Goal: Information Seeking & Learning: Find specific fact

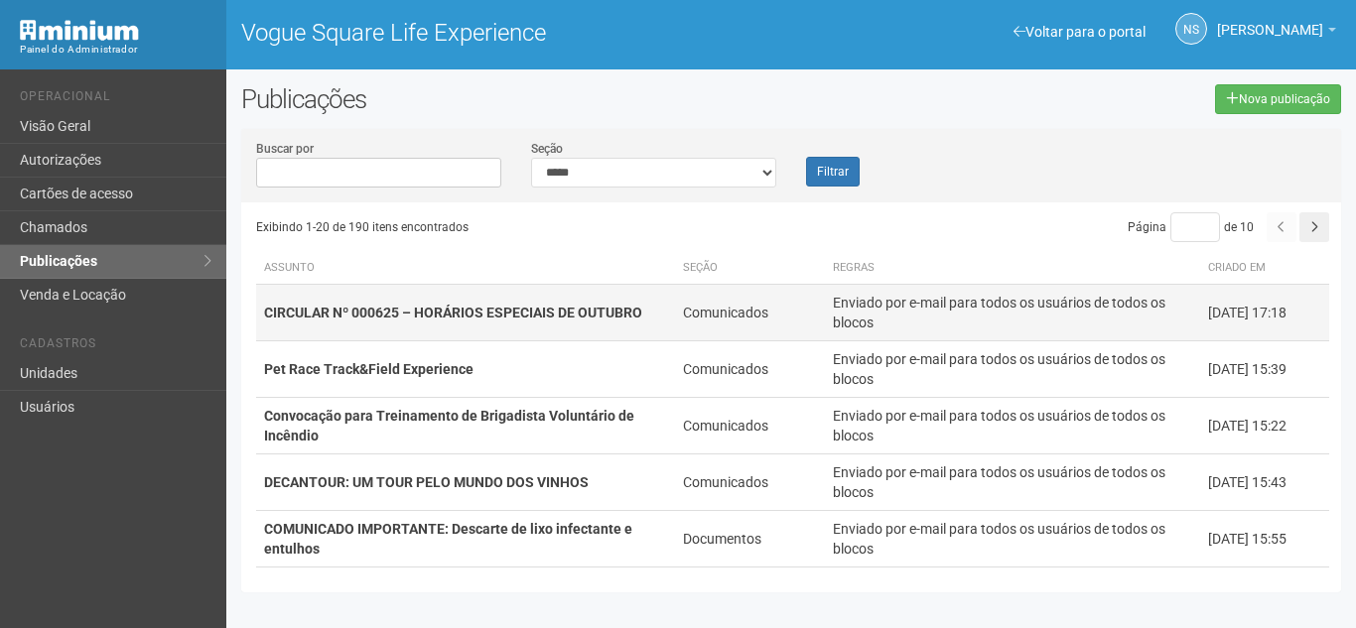
click at [497, 315] on strong "CIRCULAR Nº 000625 – HORÁRIOS ESPECIAIS DE OUTUBRO" at bounding box center [453, 313] width 378 height 16
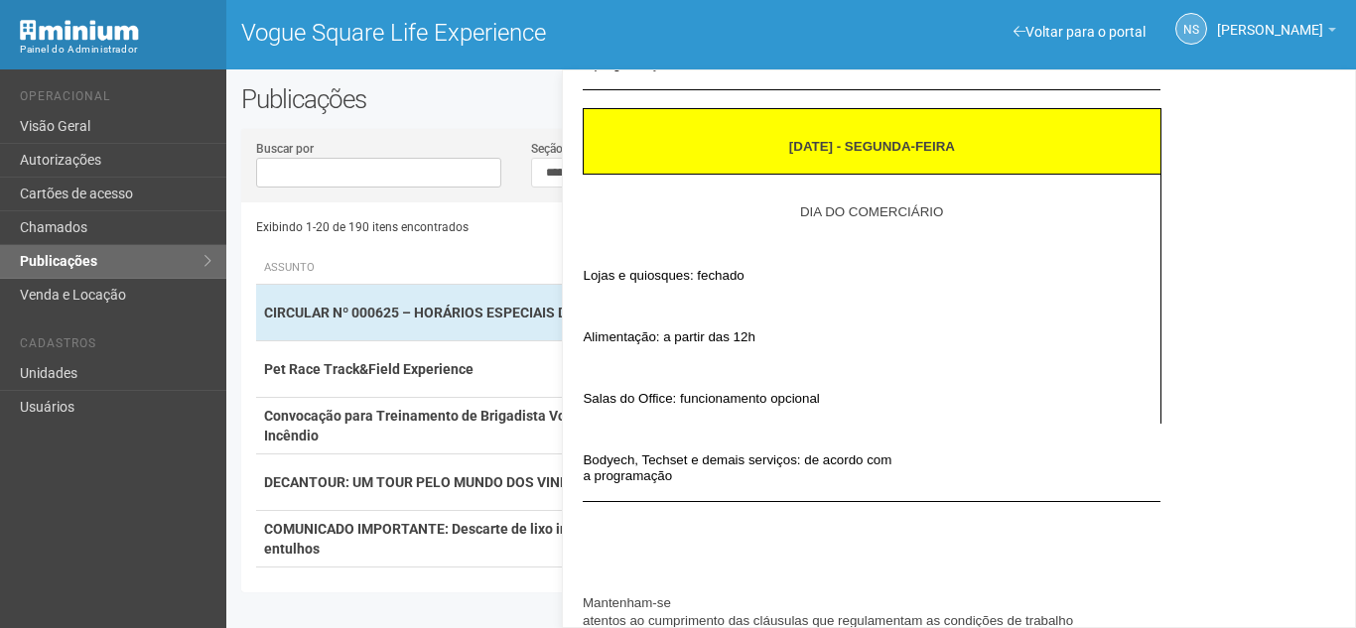
scroll to position [1389, 0]
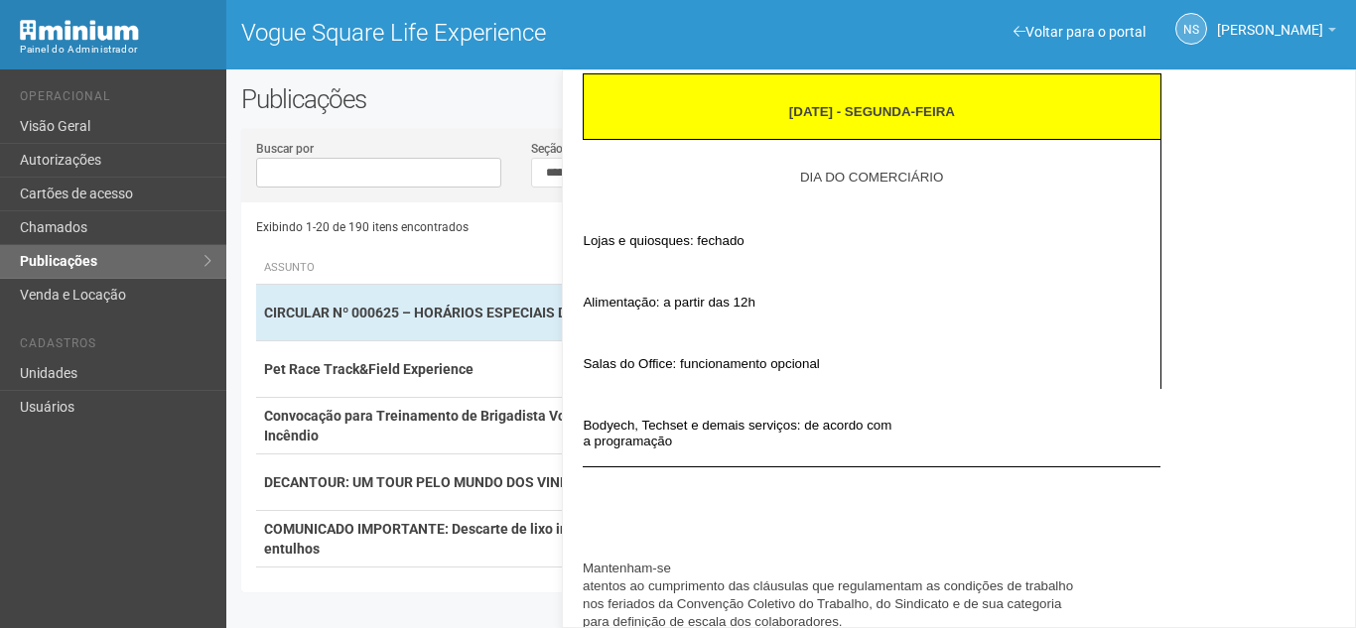
click at [759, 369] on span "Salas do Office: funcionamento opcional" at bounding box center [701, 363] width 236 height 15
drag, startPoint x: 587, startPoint y: 368, endPoint x: 916, endPoint y: 360, distance: 329.6
click at [916, 360] on td "Salas do Office: funcionamento opcional" at bounding box center [872, 359] width 578 height 62
copy span "Salas do Office: funcionamento opcional"
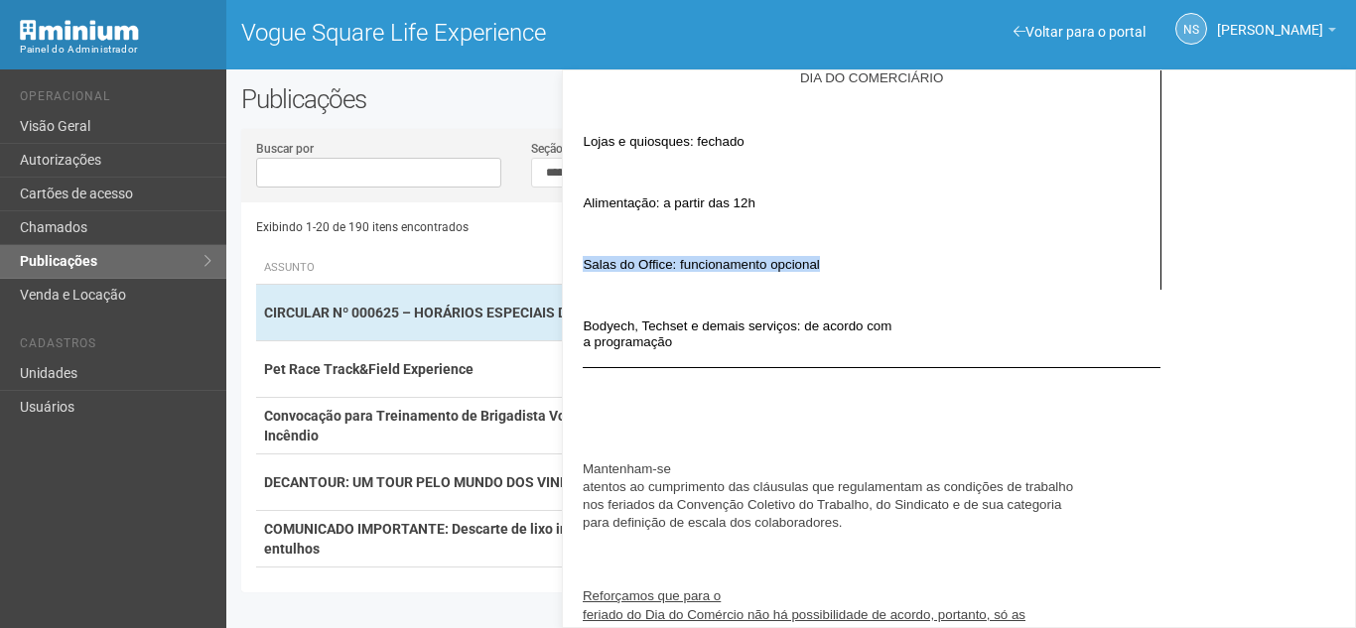
scroll to position [1812, 0]
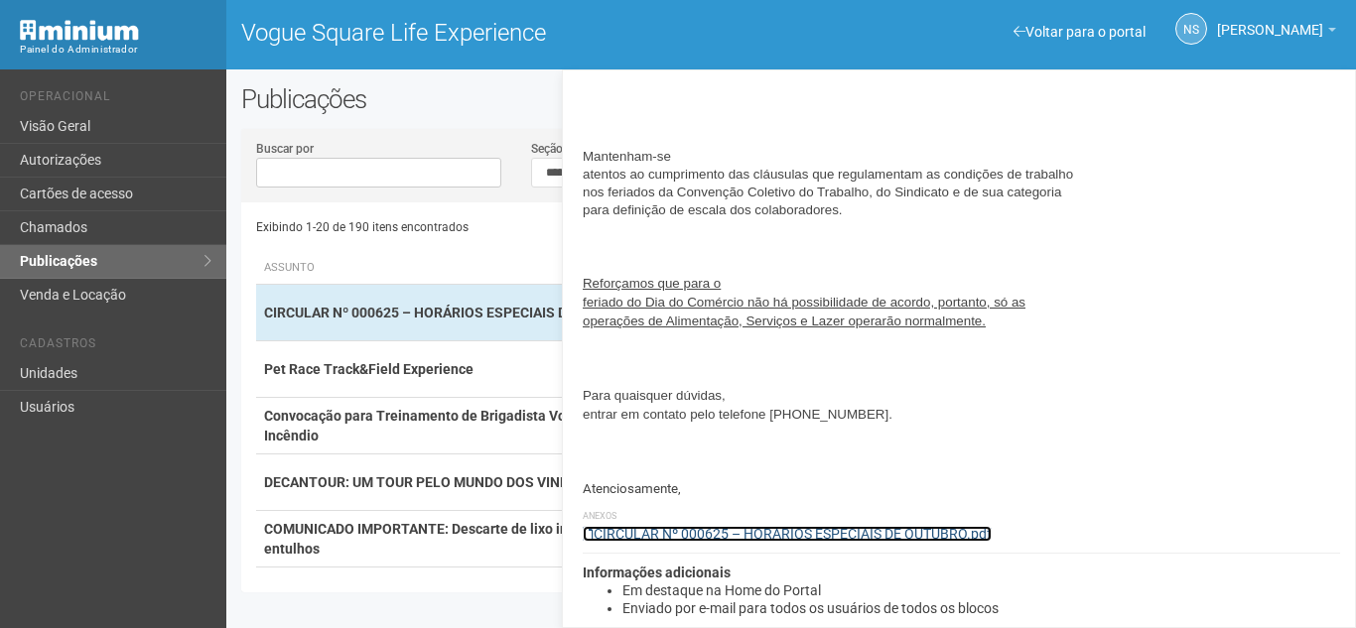
click at [800, 528] on link "CIRCULAR Nº 000625 – HORÁRIOS ESPECIAIS DE OUTUBRO.pdf" at bounding box center [787, 534] width 409 height 16
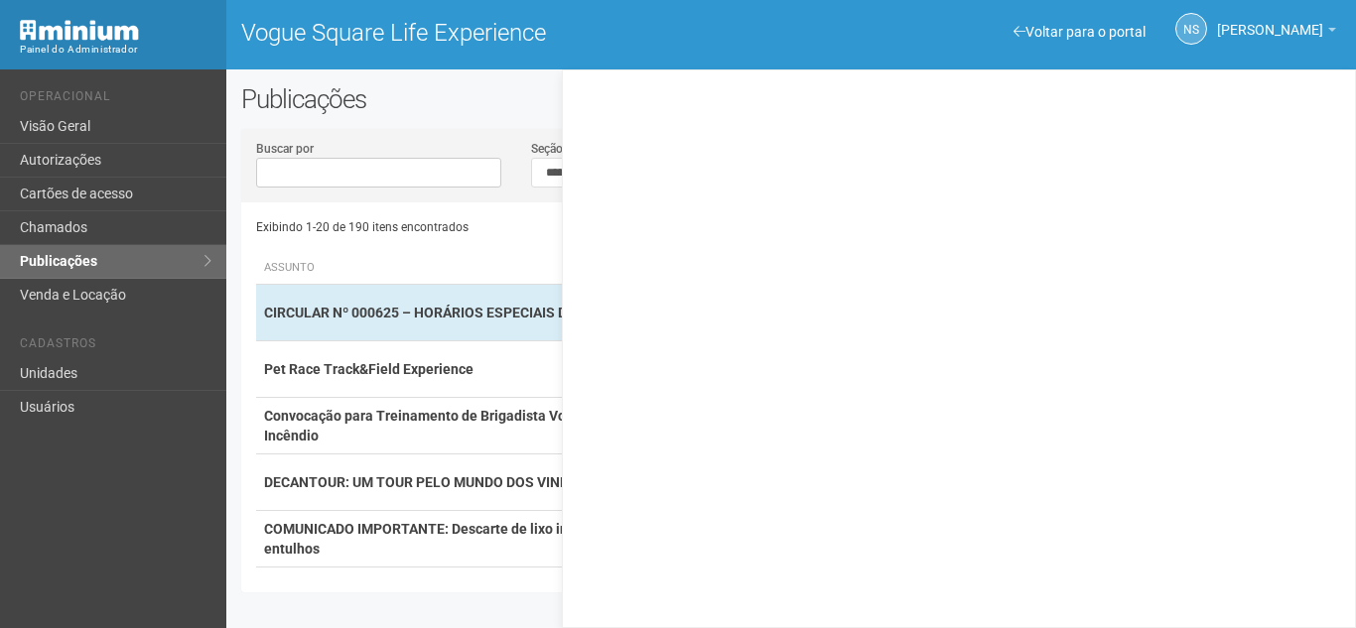
scroll to position [0, 0]
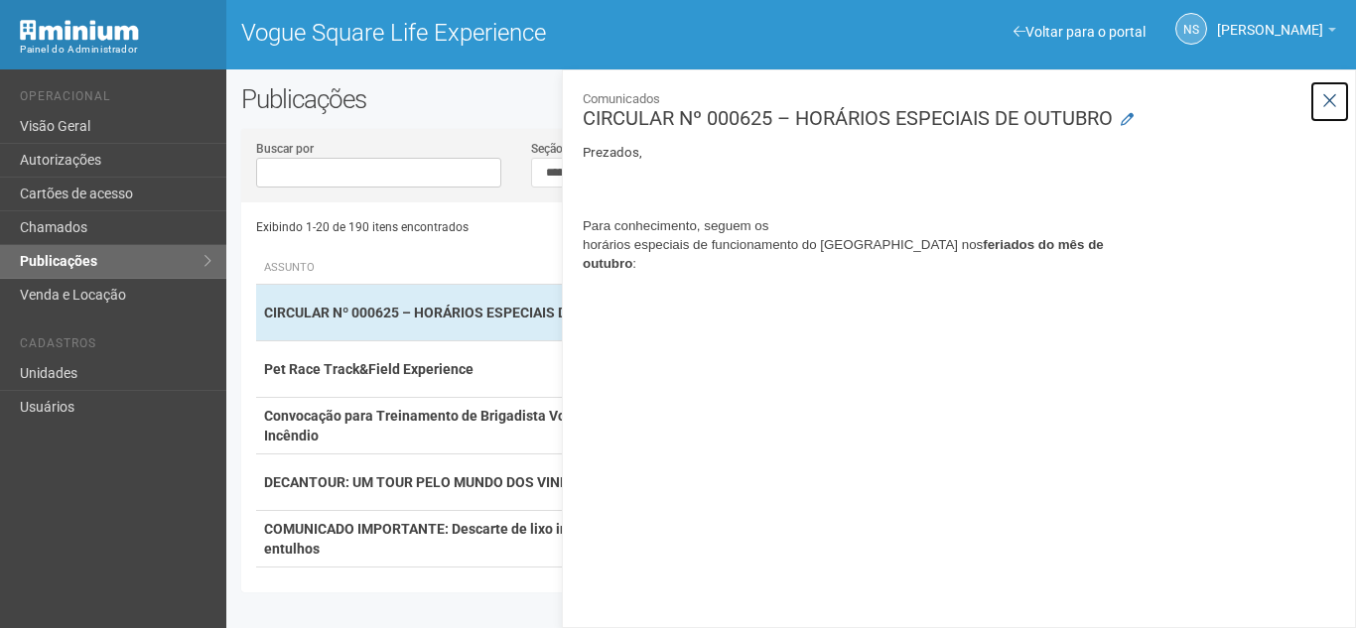
click at [1323, 100] on icon at bounding box center [1329, 101] width 15 height 20
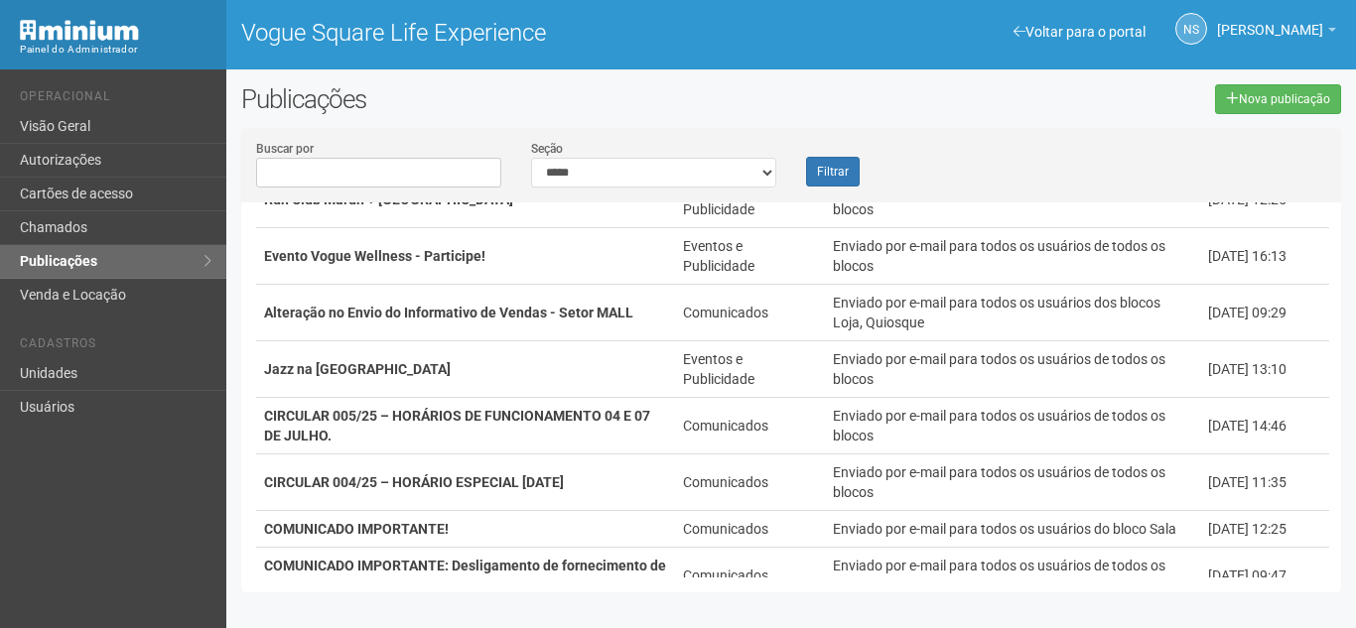
scroll to position [397, 0]
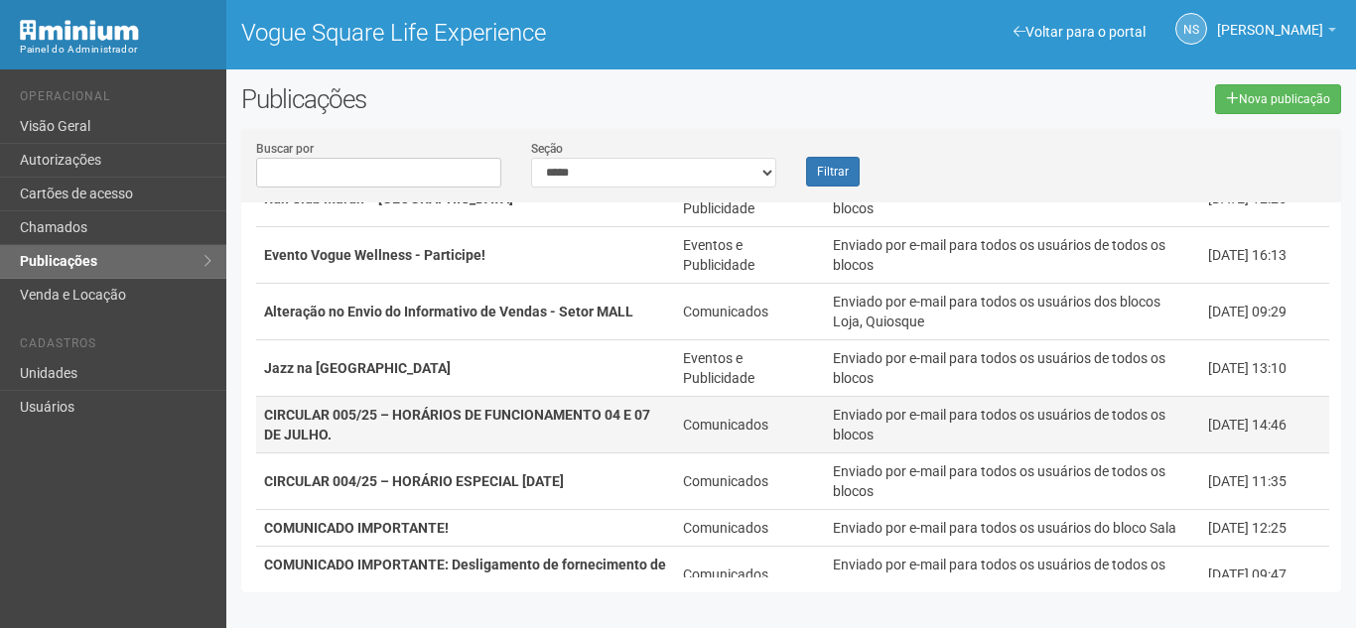
click at [545, 425] on td "CIRCULAR 005/25 – HORÁRIOS DE FUNCIONAMENTO 04 E 07 DE JULHO." at bounding box center [465, 425] width 419 height 57
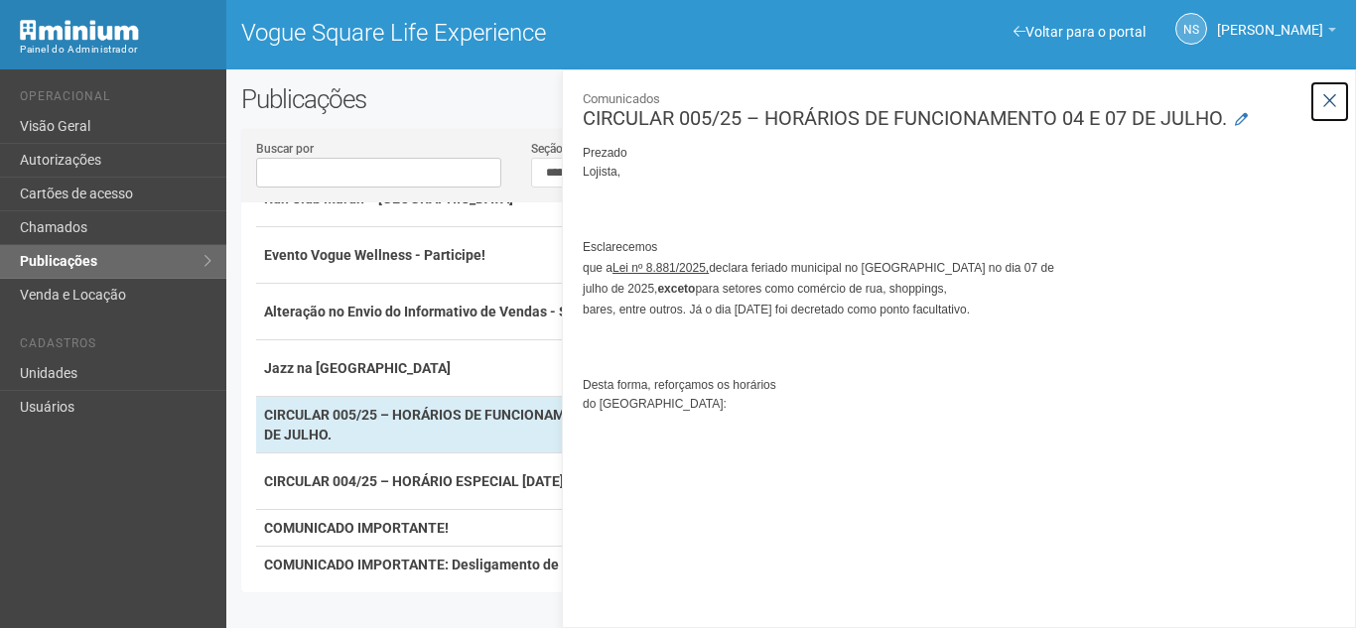
click at [1325, 97] on icon at bounding box center [1329, 101] width 15 height 20
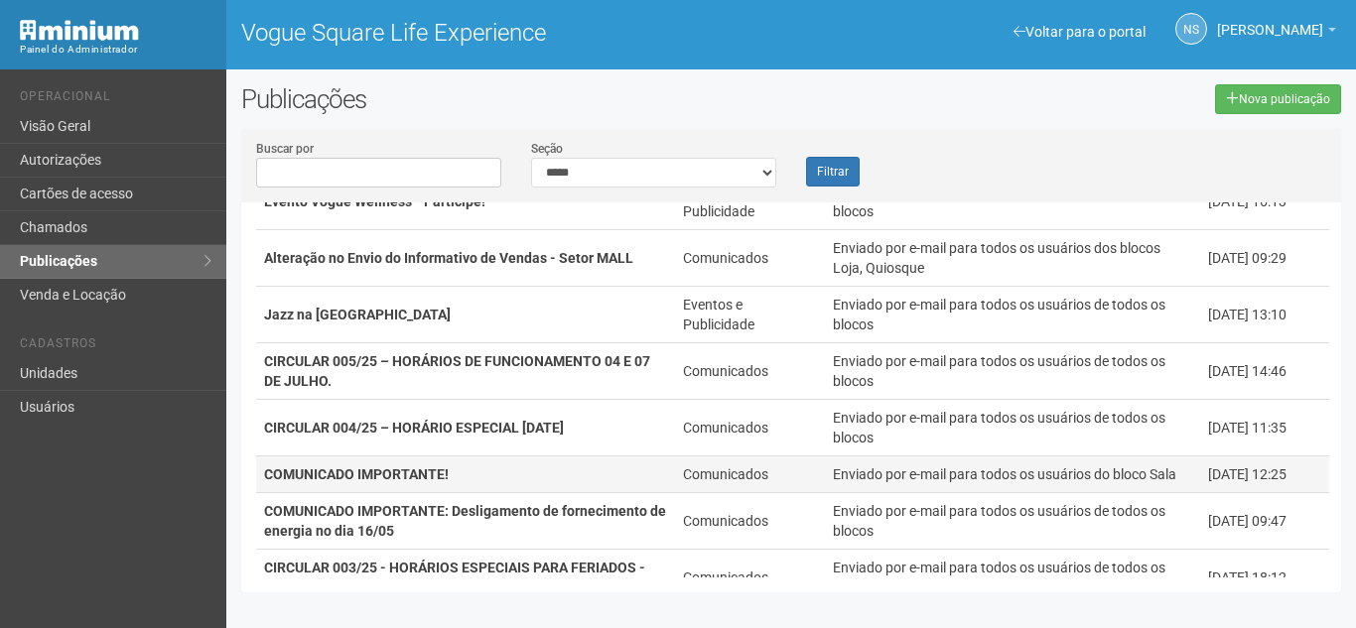
scroll to position [496, 0]
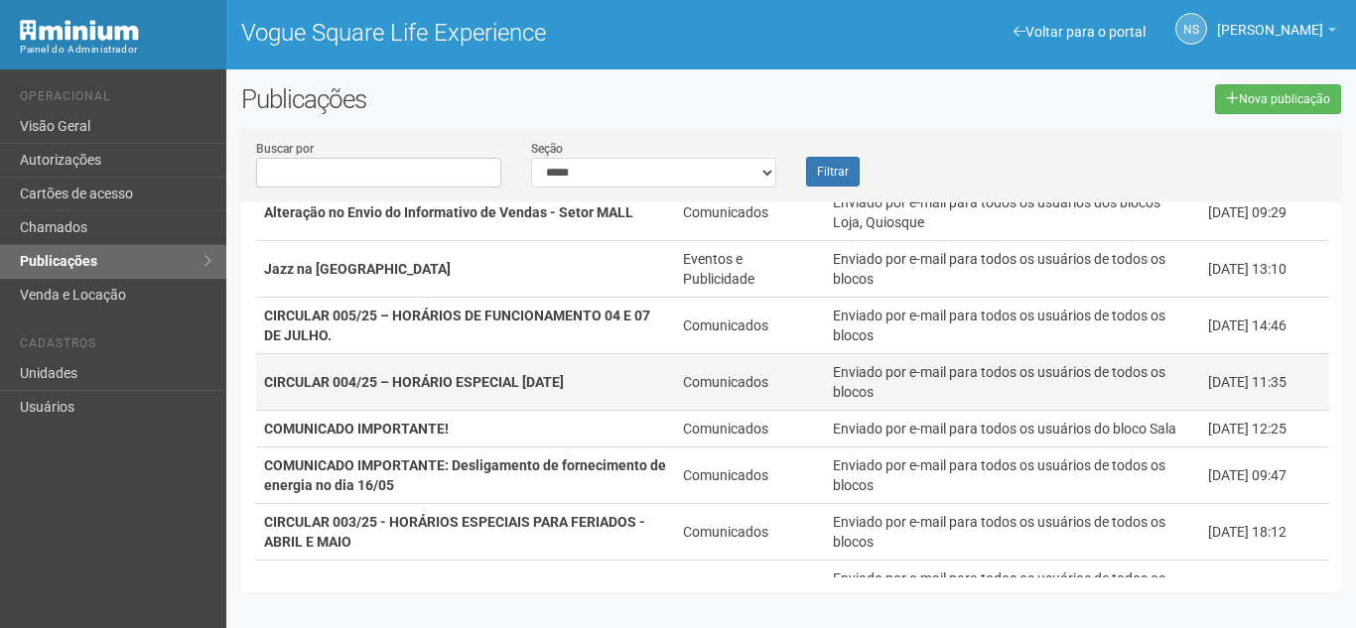
click at [564, 390] on strong "CIRCULAR 004/25 – HORÁRIO ESPECIAL [DATE]" at bounding box center [414, 382] width 300 height 16
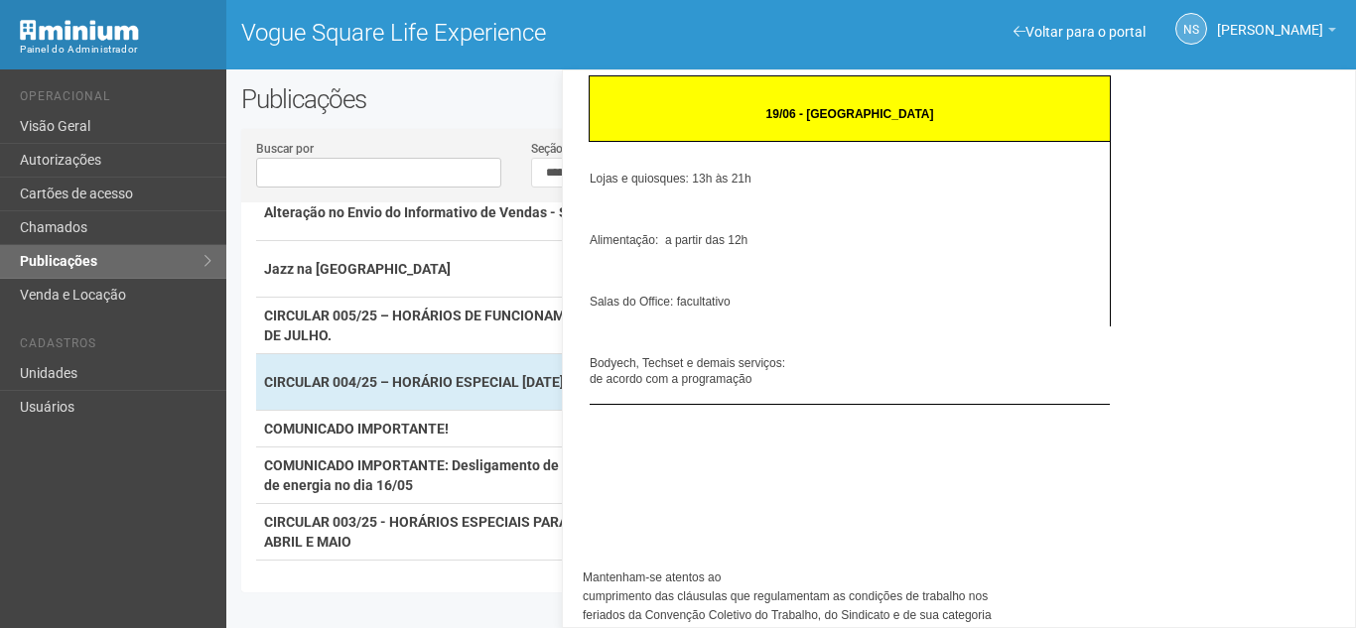
scroll to position [186, 0]
